Goal: Check status: Check status

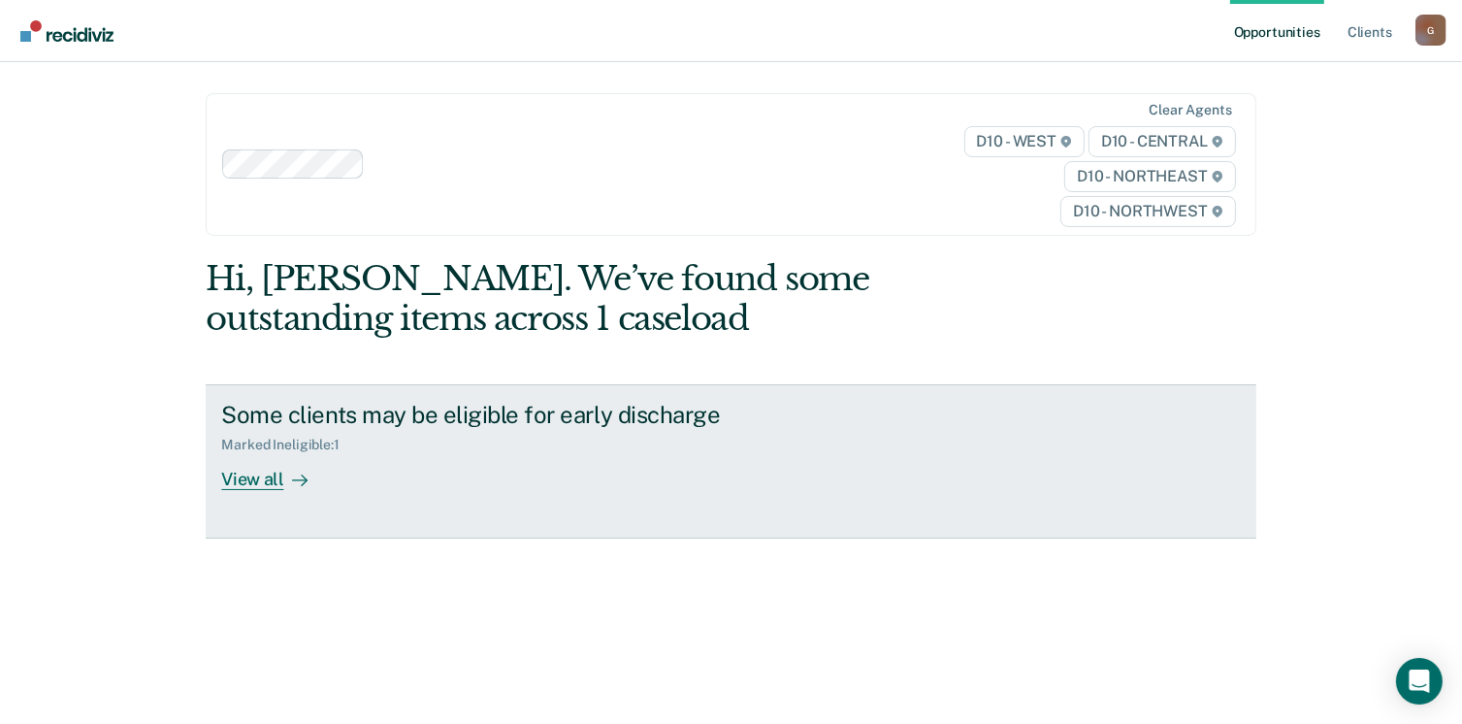
click at [260, 474] on div "View all" at bounding box center [275, 472] width 109 height 38
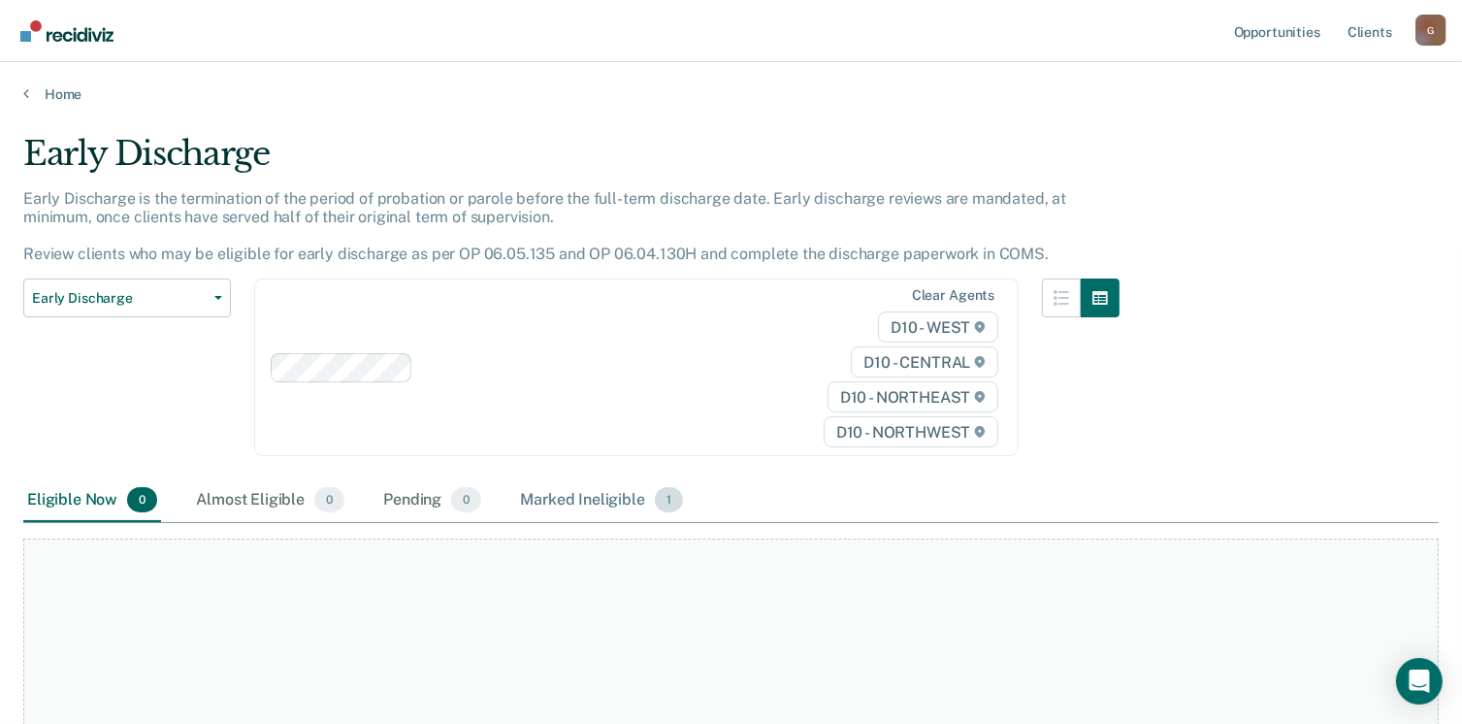
click at [604, 498] on div "Marked Ineligible 1" at bounding box center [601, 500] width 171 height 43
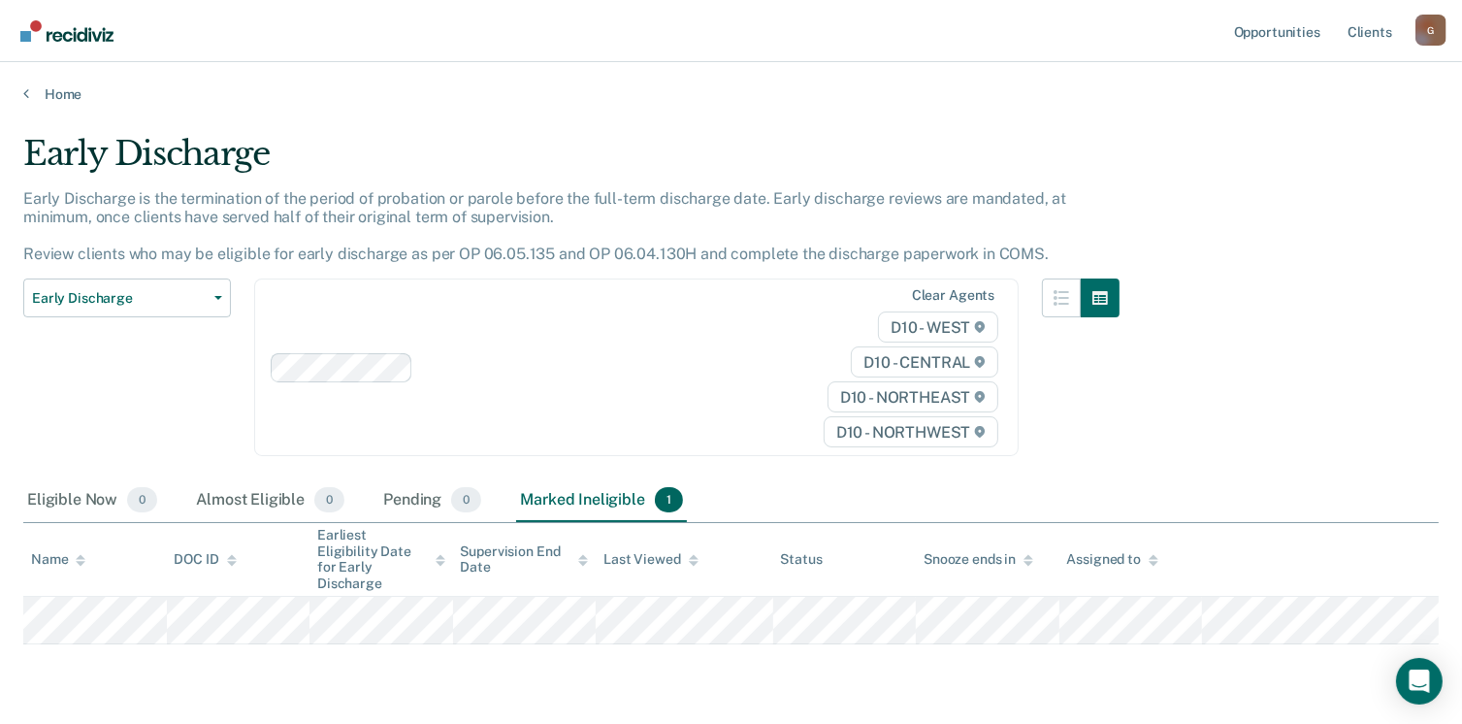
scroll to position [41, 0]
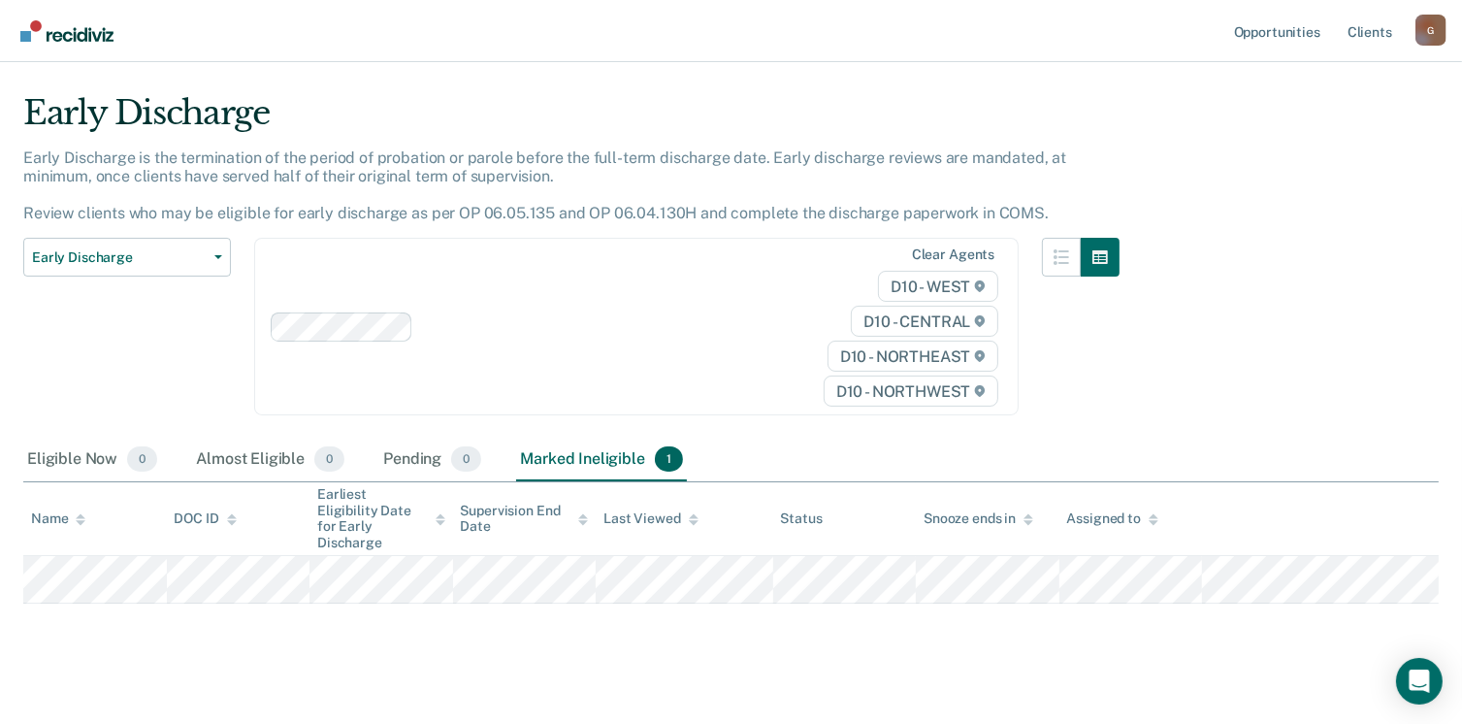
click at [1429, 42] on div "G" at bounding box center [1431, 30] width 31 height 31
click at [1320, 125] on link "Log Out" at bounding box center [1353, 127] width 156 height 16
